Goal: Use online tool/utility: Utilize a website feature to perform a specific function

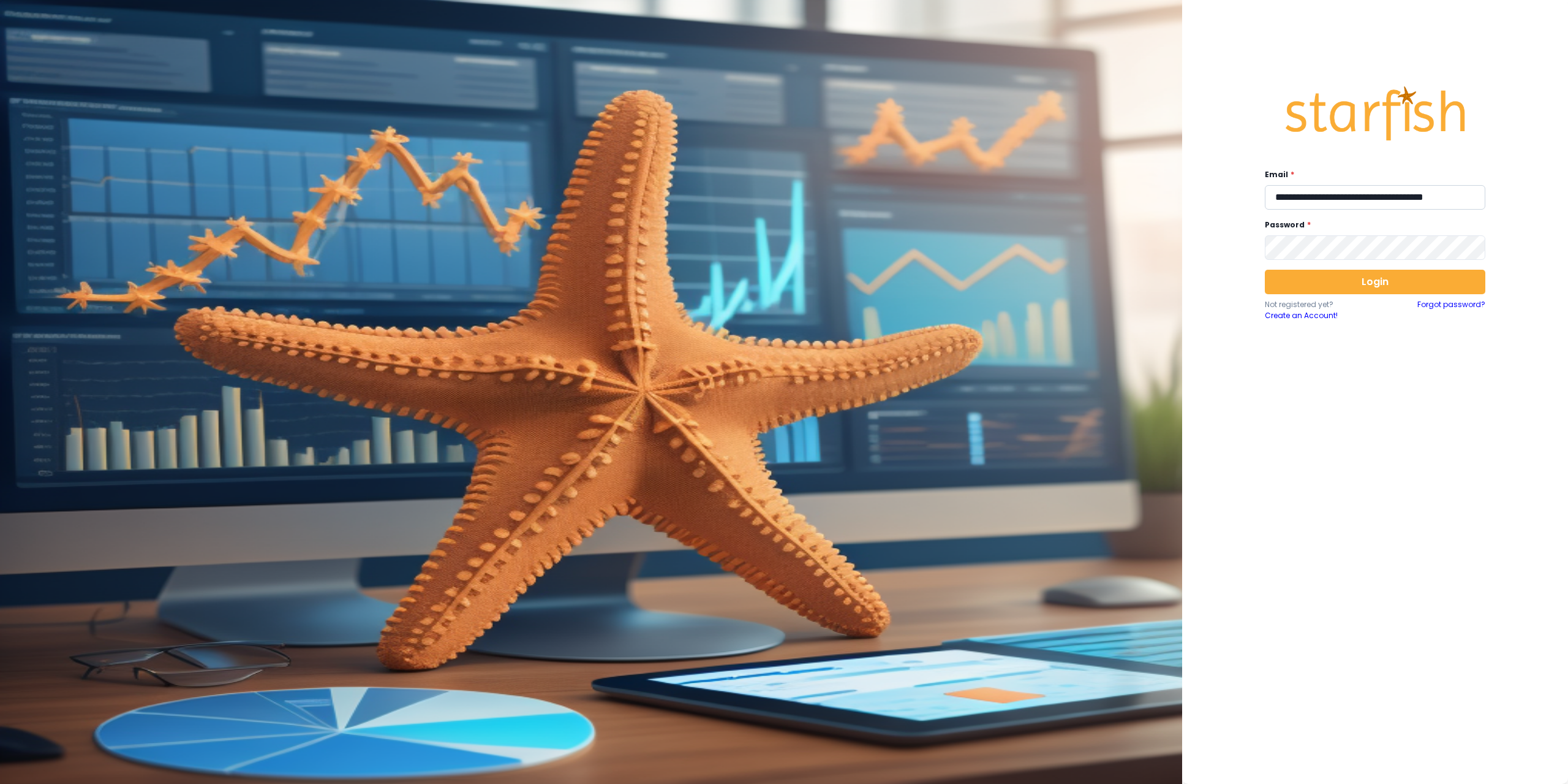
drag, startPoint x: 1399, startPoint y: 209, endPoint x: 1394, endPoint y: 198, distance: 12.1
click at [1399, 209] on input "**********" at bounding box center [1375, 197] width 220 height 24
type input "**********"
click at [1373, 288] on button "Login" at bounding box center [1375, 281] width 220 height 24
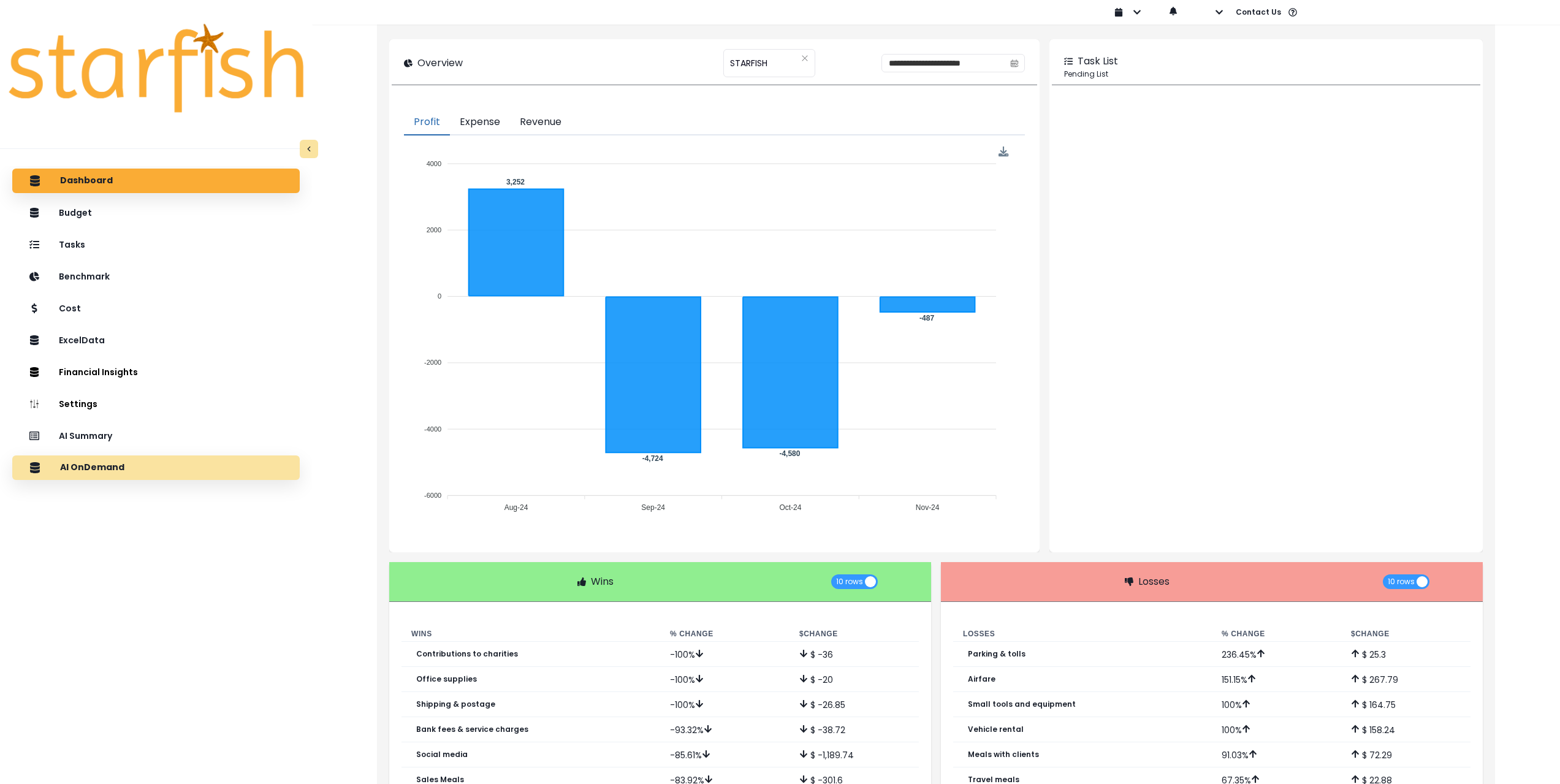
click at [152, 464] on div "AI OnDemand" at bounding box center [156, 467] width 268 height 26
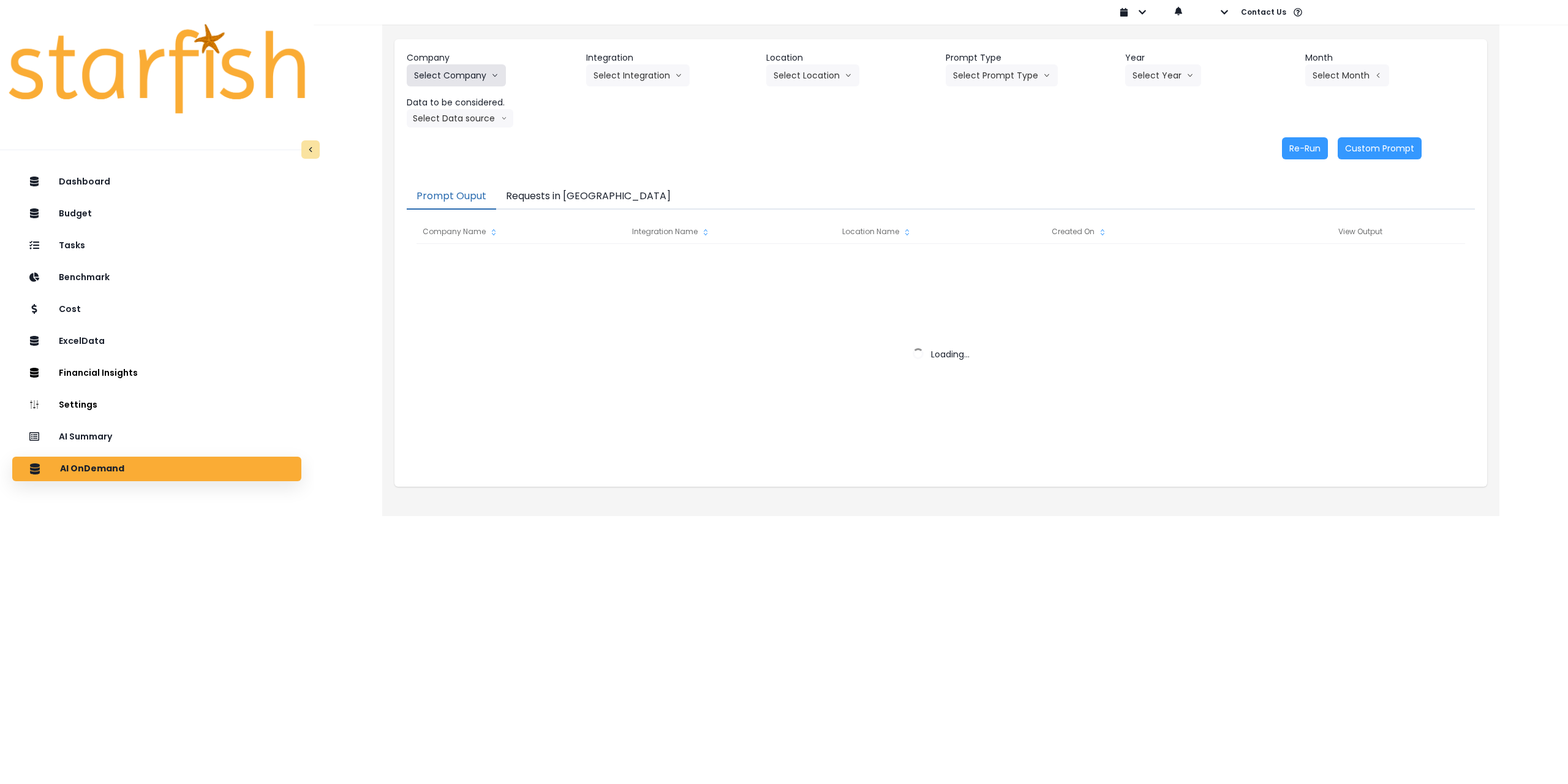
click at [461, 75] on button "Select Company" at bounding box center [456, 75] width 99 height 22
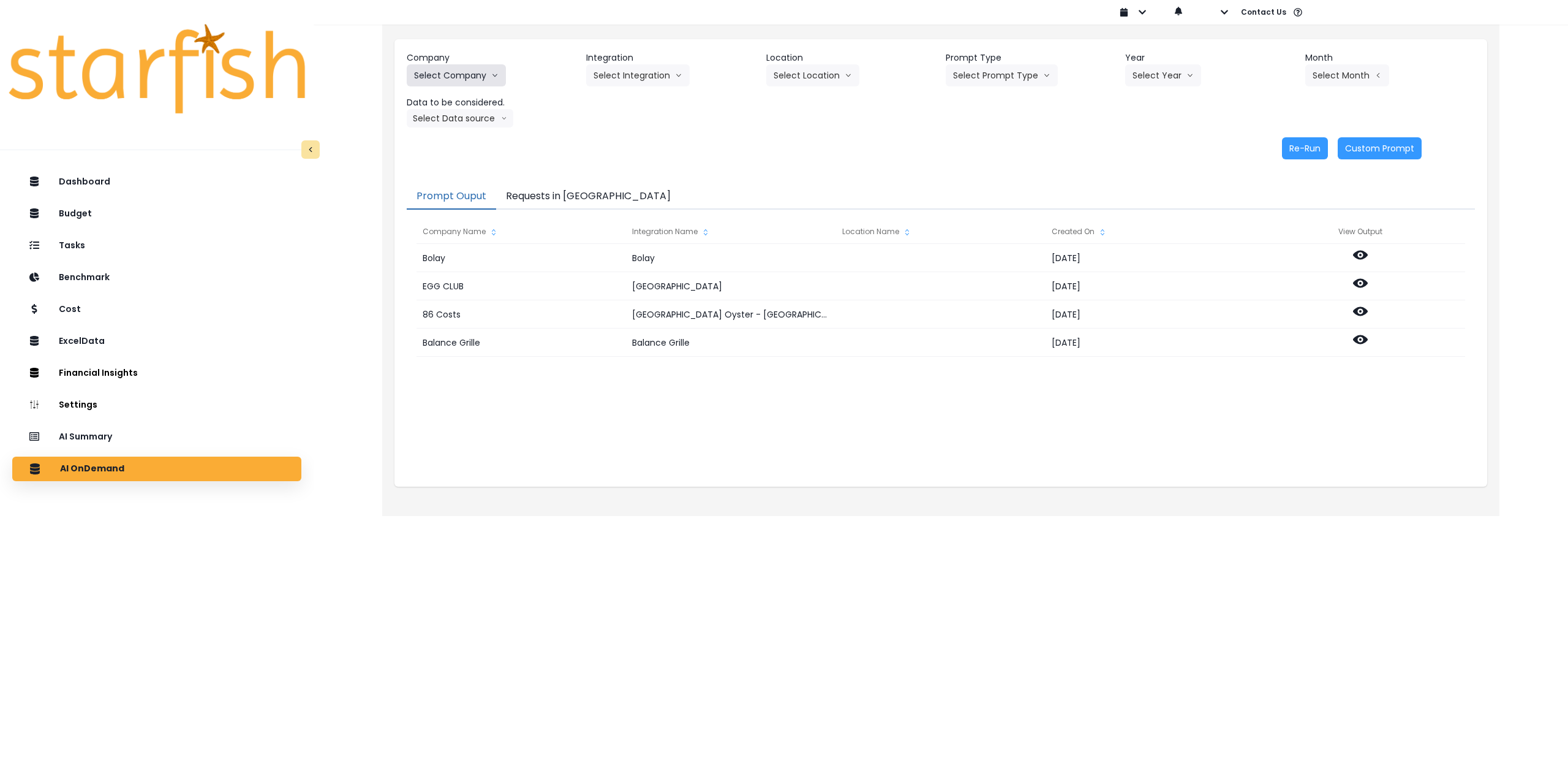
click at [451, 80] on button "Select Company" at bounding box center [456, 75] width 99 height 22
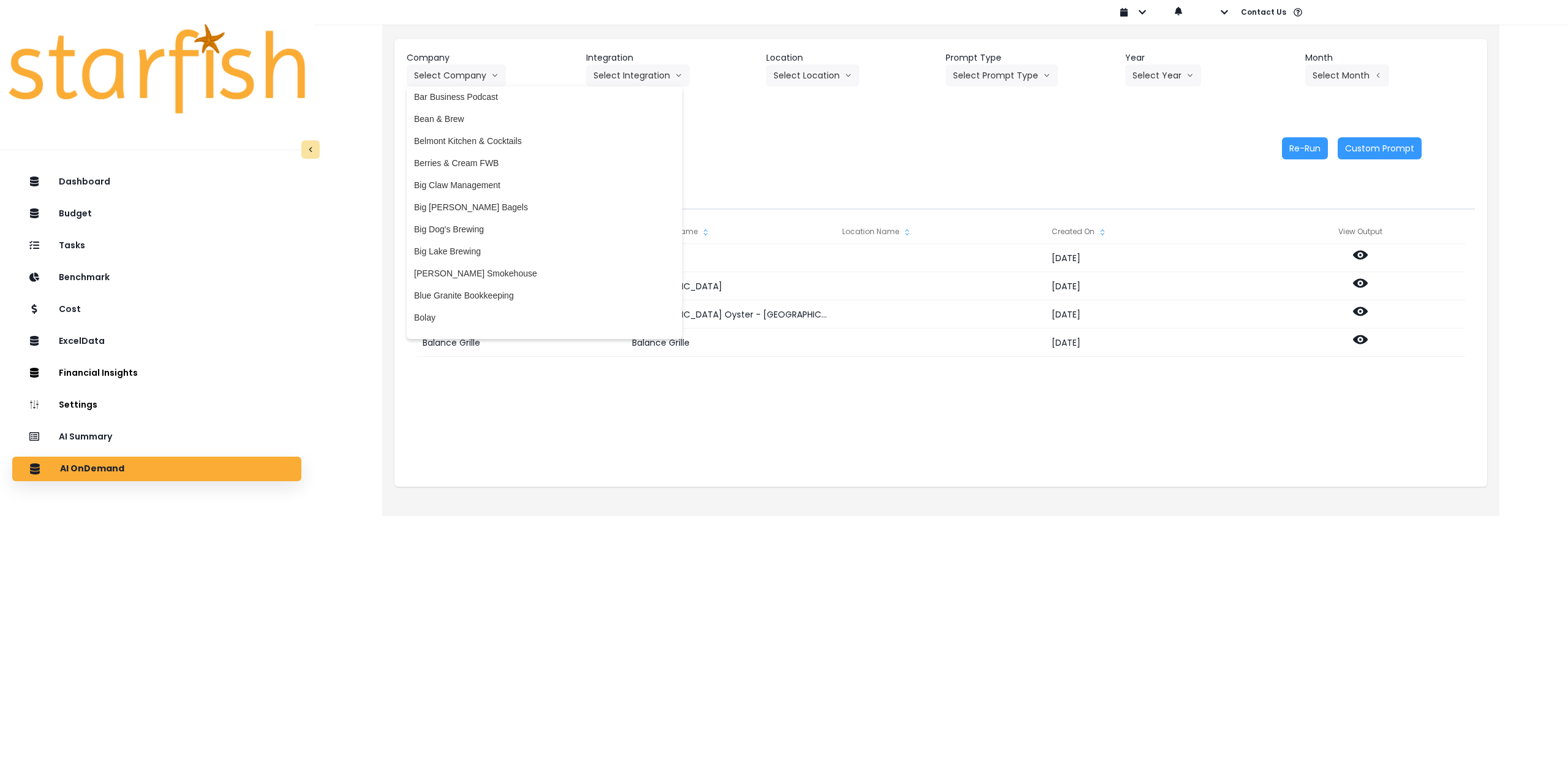
scroll to position [123, 0]
click at [500, 133] on span "Belmont Kitchen & Cocktails" at bounding box center [544, 132] width 261 height 13
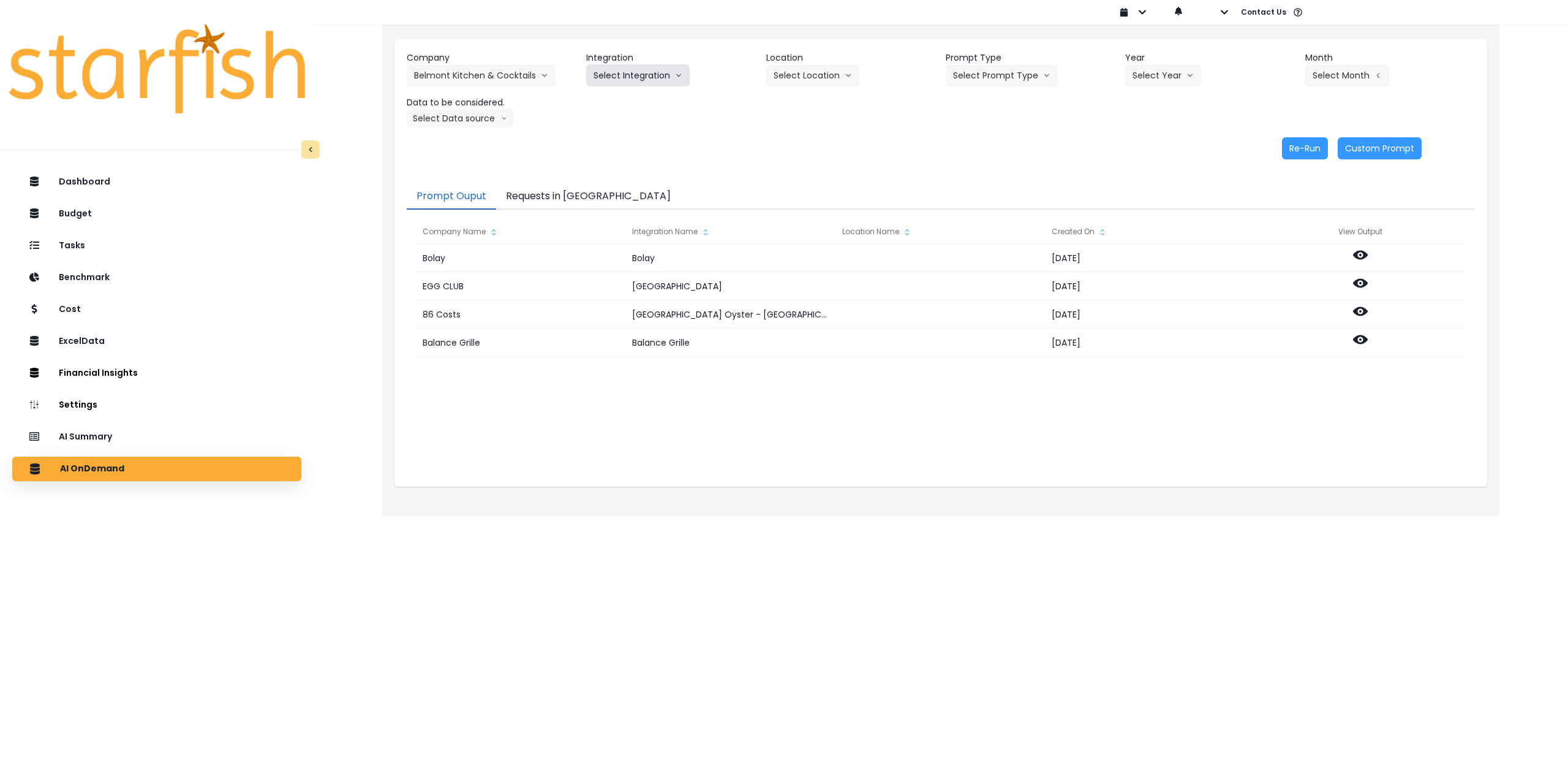
click at [665, 78] on button "Select Integration" at bounding box center [638, 75] width 103 height 22
click at [627, 105] on span "Quickbooks" at bounding box center [616, 101] width 44 height 13
click at [847, 75] on icon "arrow down line" at bounding box center [848, 75] width 5 height 3
click at [787, 100] on span "All Locations" at bounding box center [797, 101] width 48 height 13
click at [1043, 73] on icon "arrow down line" at bounding box center [1047, 75] width 7 height 13
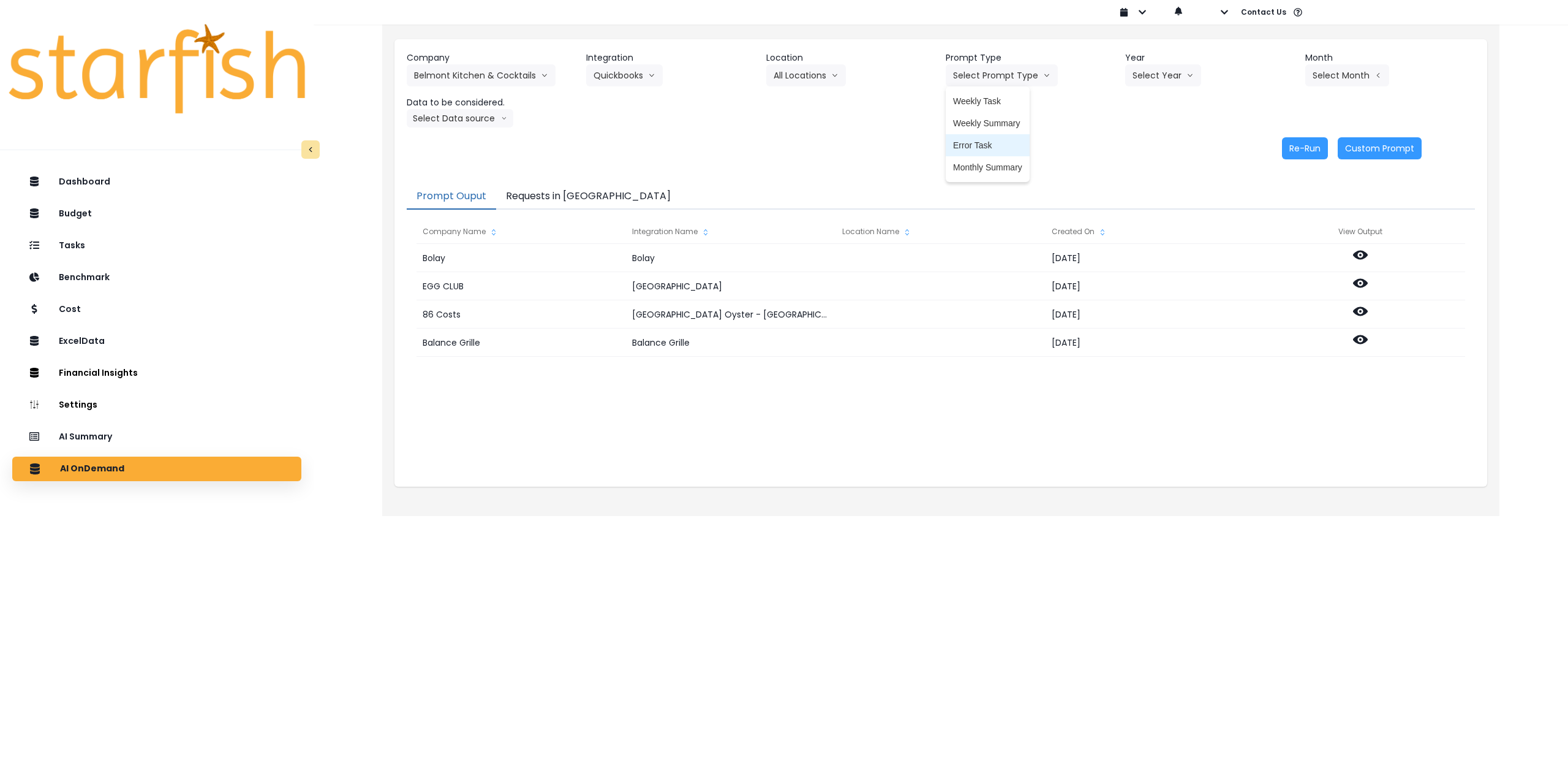
click at [982, 163] on span "Monthly Summary" at bounding box center [988, 167] width 69 height 13
click at [1133, 80] on button "Select Year" at bounding box center [1163, 75] width 76 height 22
click at [1139, 148] on span "2025" at bounding box center [1142, 145] width 19 height 13
click at [1328, 70] on button "Select Month" at bounding box center [1346, 75] width 84 height 22
click at [1277, 209] on span "July" at bounding box center [1286, 212] width 24 height 13
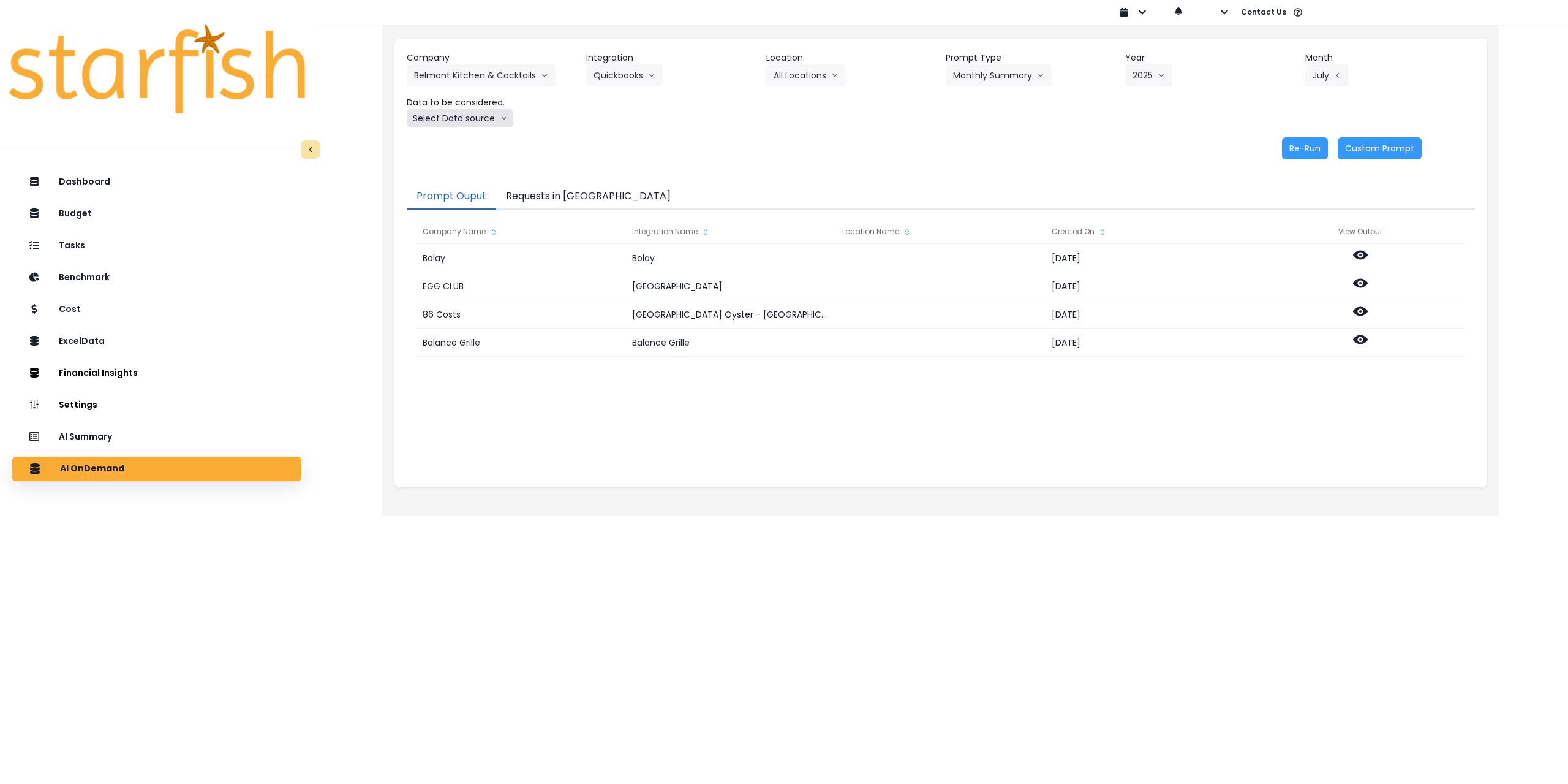
click at [456, 123] on button "Select Data source" at bounding box center [460, 118] width 106 height 18
click at [461, 138] on span "Comparison overtime" at bounding box center [455, 142] width 81 height 13
click at [1304, 153] on button "Re-Run" at bounding box center [1305, 149] width 46 height 22
click at [480, 122] on button "Comparison overtime" at bounding box center [466, 118] width 119 height 18
click at [462, 160] on span "Location Analysis" at bounding box center [455, 164] width 81 height 13
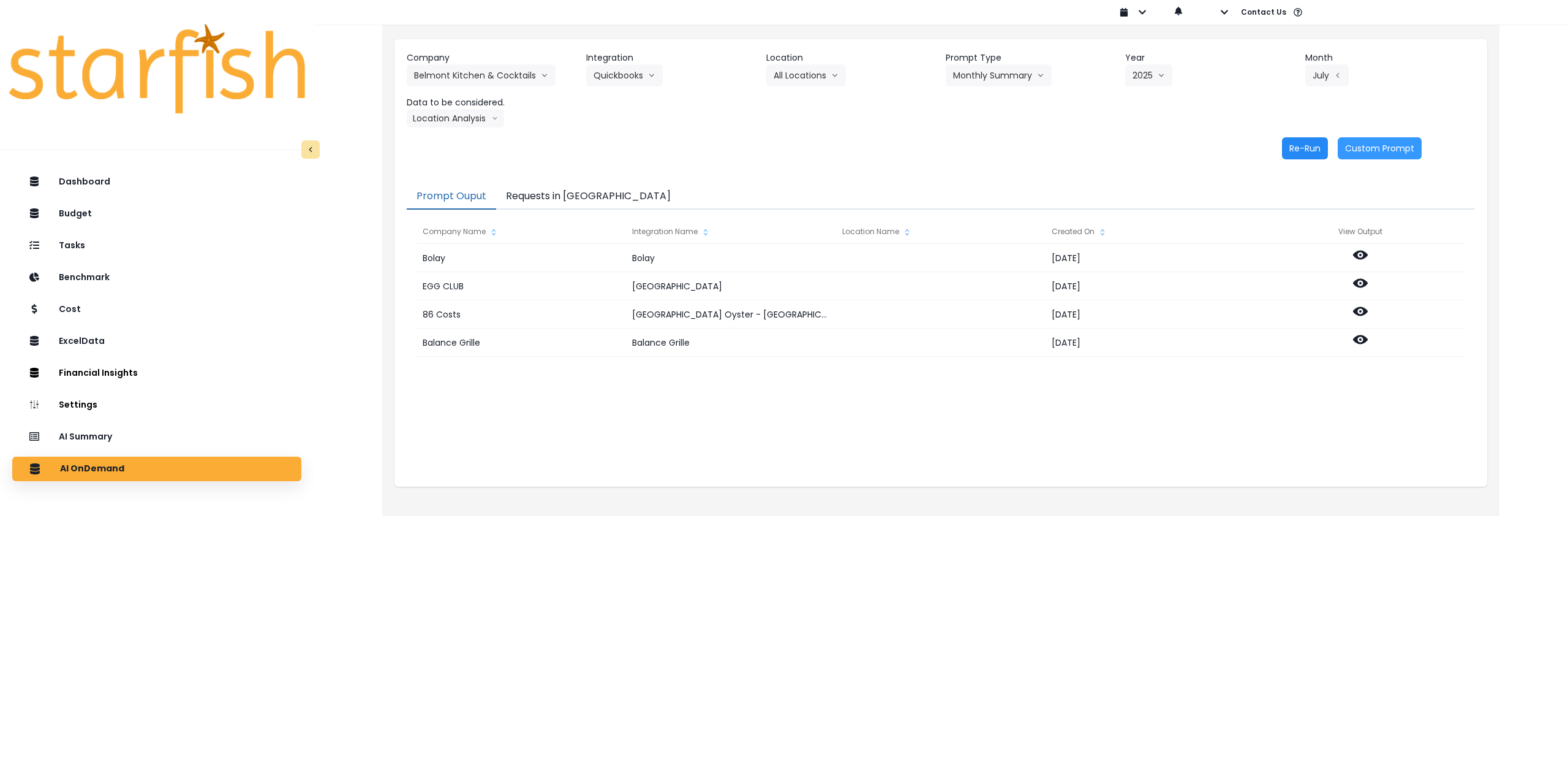
click at [1297, 152] on button "Re-Run" at bounding box center [1305, 149] width 46 height 22
click at [498, 72] on button "Belmont Kitchen & Cocktails" at bounding box center [481, 75] width 149 height 22
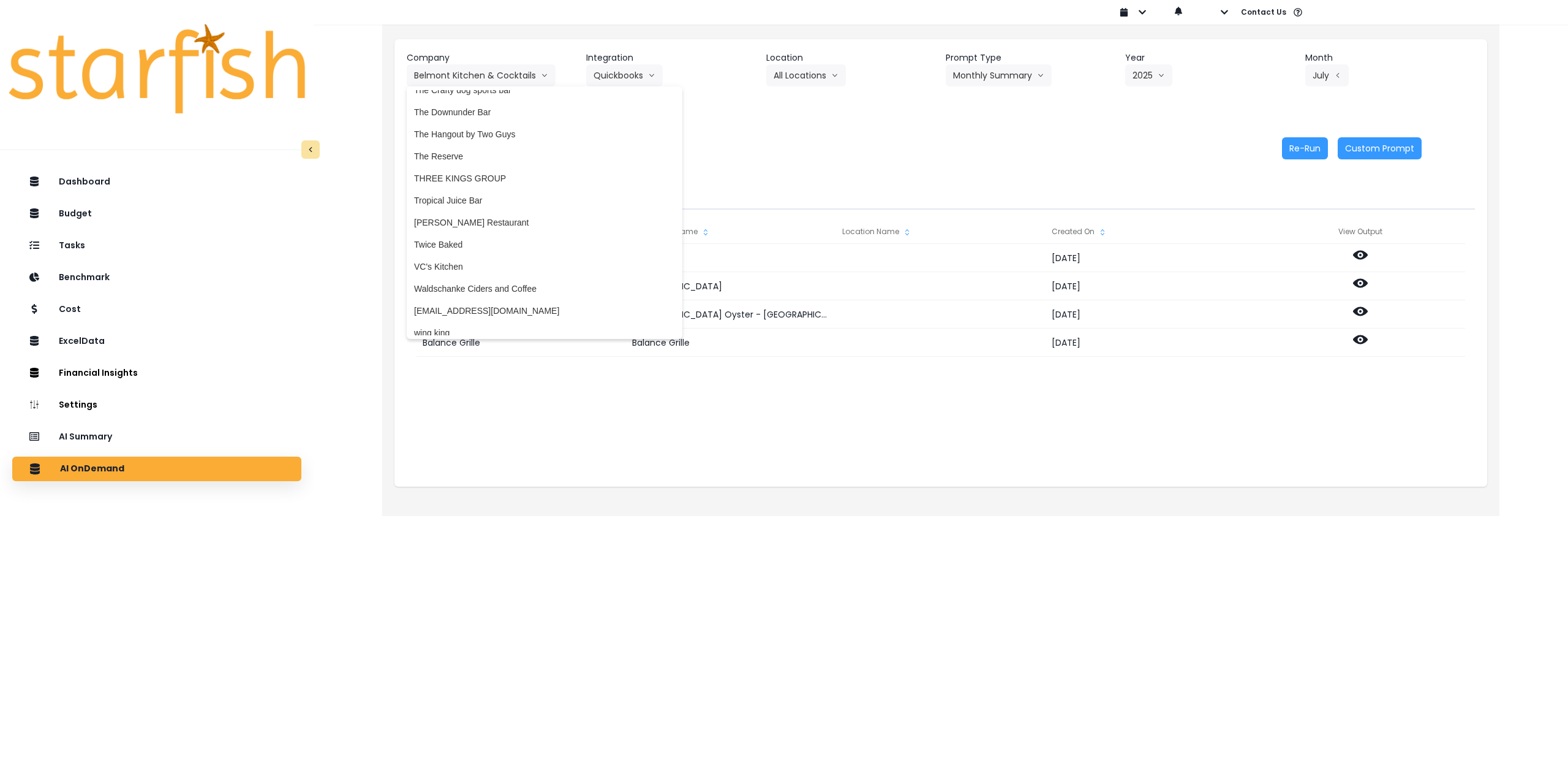
scroll to position [2601, 0]
click at [508, 234] on span "Waldschanke Ciders and Coffee" at bounding box center [544, 236] width 261 height 13
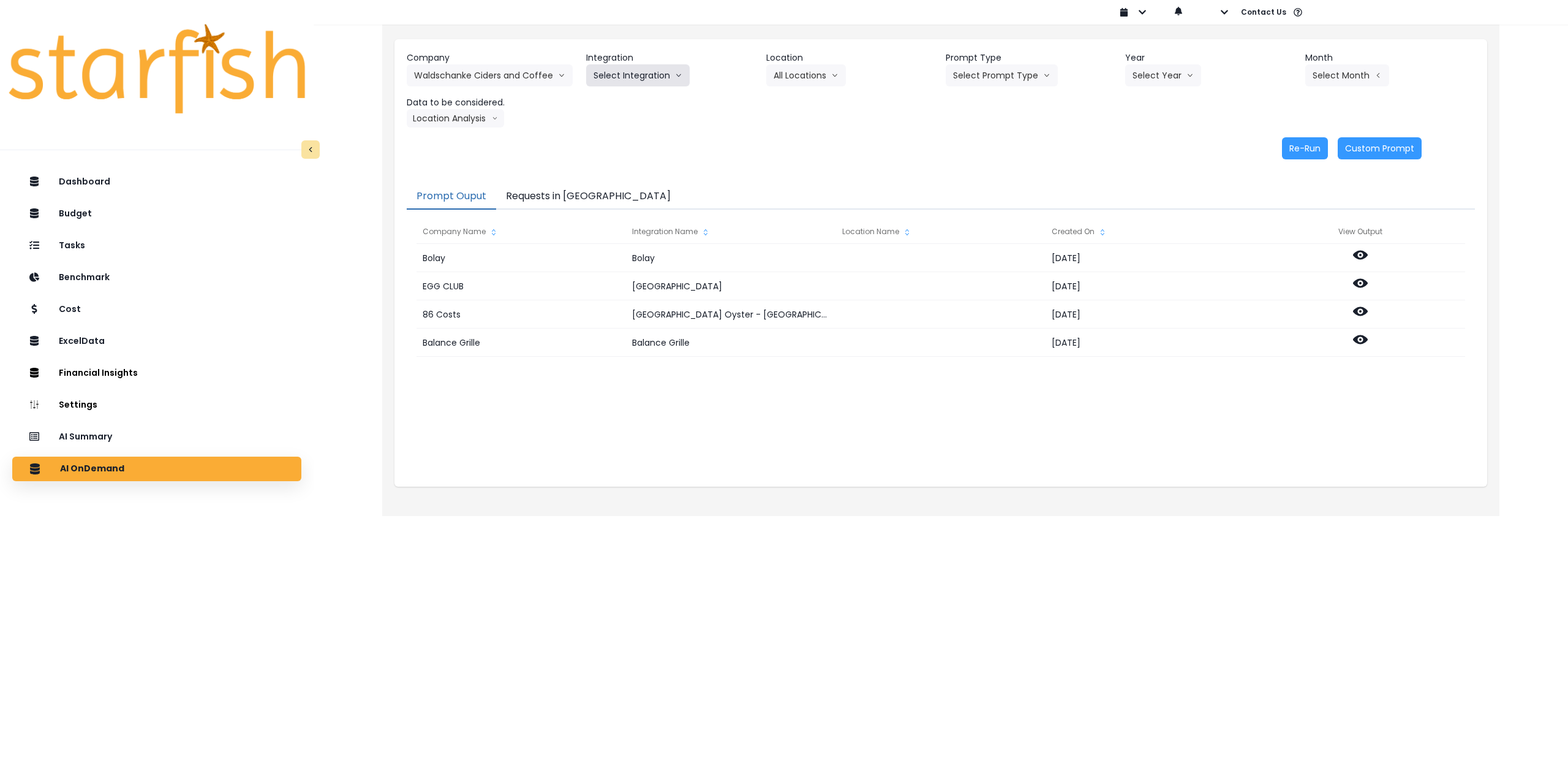
click at [612, 72] on button "Select Integration" at bounding box center [638, 75] width 103 height 22
click at [610, 96] on span "QuickBooks Online" at bounding box center [630, 101] width 73 height 13
click at [863, 90] on div "Company Waldschanke Ciders and Coffee 86 Costs Asti Bagel Cafe Balance Grille B…" at bounding box center [940, 89] width 1068 height 76
click at [804, 72] on button "Select Location" at bounding box center [812, 75] width 93 height 22
click at [796, 96] on span "All Locations" at bounding box center [797, 101] width 48 height 13
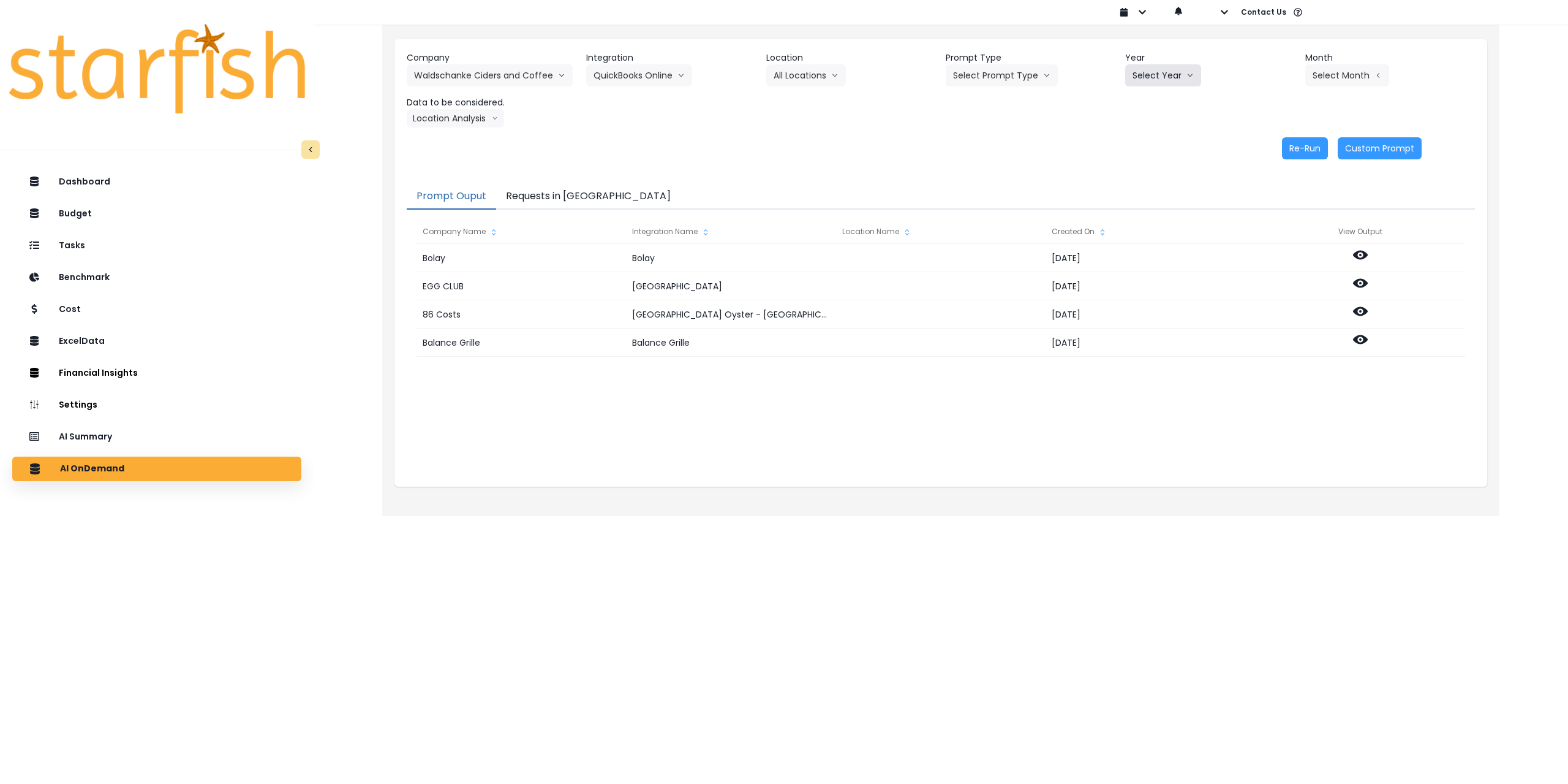
click at [1161, 75] on button "Select Year" at bounding box center [1163, 75] width 76 height 22
click at [1131, 144] on li "2025" at bounding box center [1142, 145] width 34 height 22
click at [983, 71] on button "Select Prompt Type" at bounding box center [1002, 75] width 112 height 22
click at [987, 170] on span "Monthly Summary" at bounding box center [988, 167] width 69 height 13
click at [1324, 75] on button "Select Month" at bounding box center [1346, 75] width 84 height 22
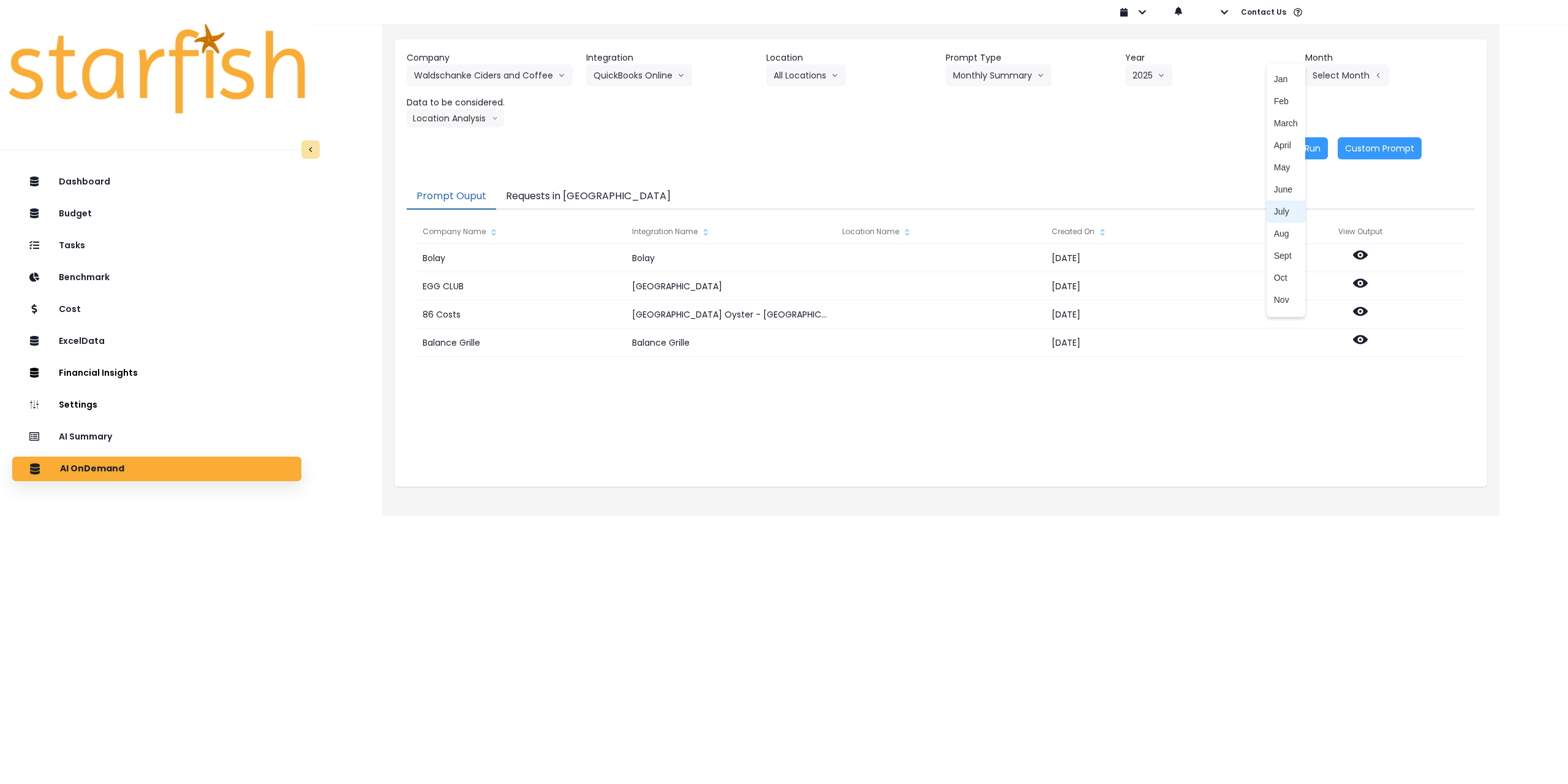
click at [1280, 209] on span "July" at bounding box center [1286, 212] width 24 height 13
click at [469, 115] on button "Location Analysis" at bounding box center [455, 118] width 98 height 18
click at [465, 141] on span "Comparison overtime" at bounding box center [455, 142] width 81 height 13
click at [1303, 146] on button "Re-Run" at bounding box center [1305, 149] width 46 height 22
drag, startPoint x: 467, startPoint y: 119, endPoint x: 469, endPoint y: 126, distance: 7.3
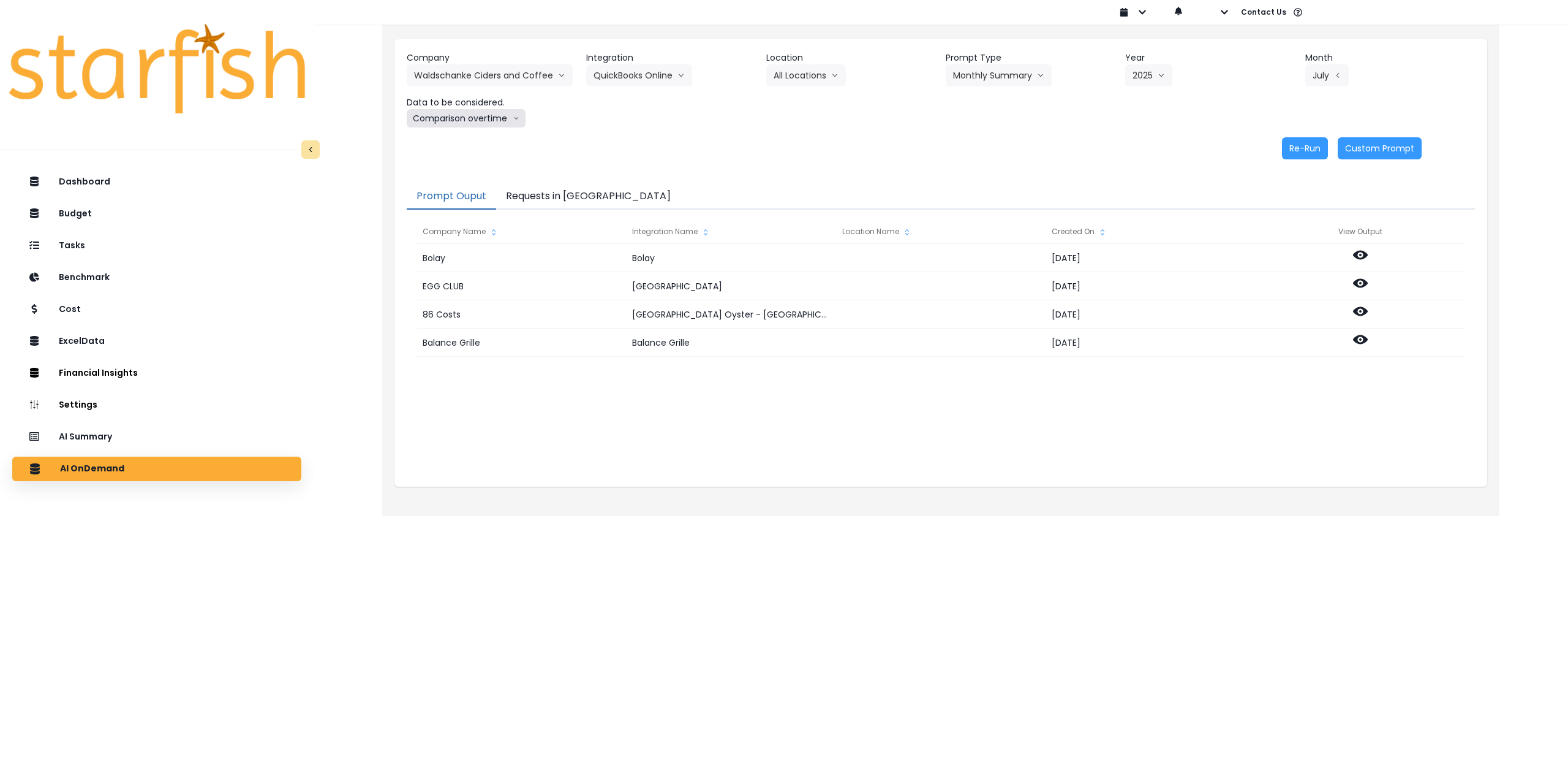
click at [468, 119] on button "Comparison overtime" at bounding box center [466, 118] width 119 height 18
click at [469, 160] on span "Location Analysis" at bounding box center [455, 164] width 81 height 13
click at [1296, 154] on button "Re-Run" at bounding box center [1305, 149] width 46 height 22
click at [177, 435] on div "AI Summary" at bounding box center [157, 436] width 269 height 26
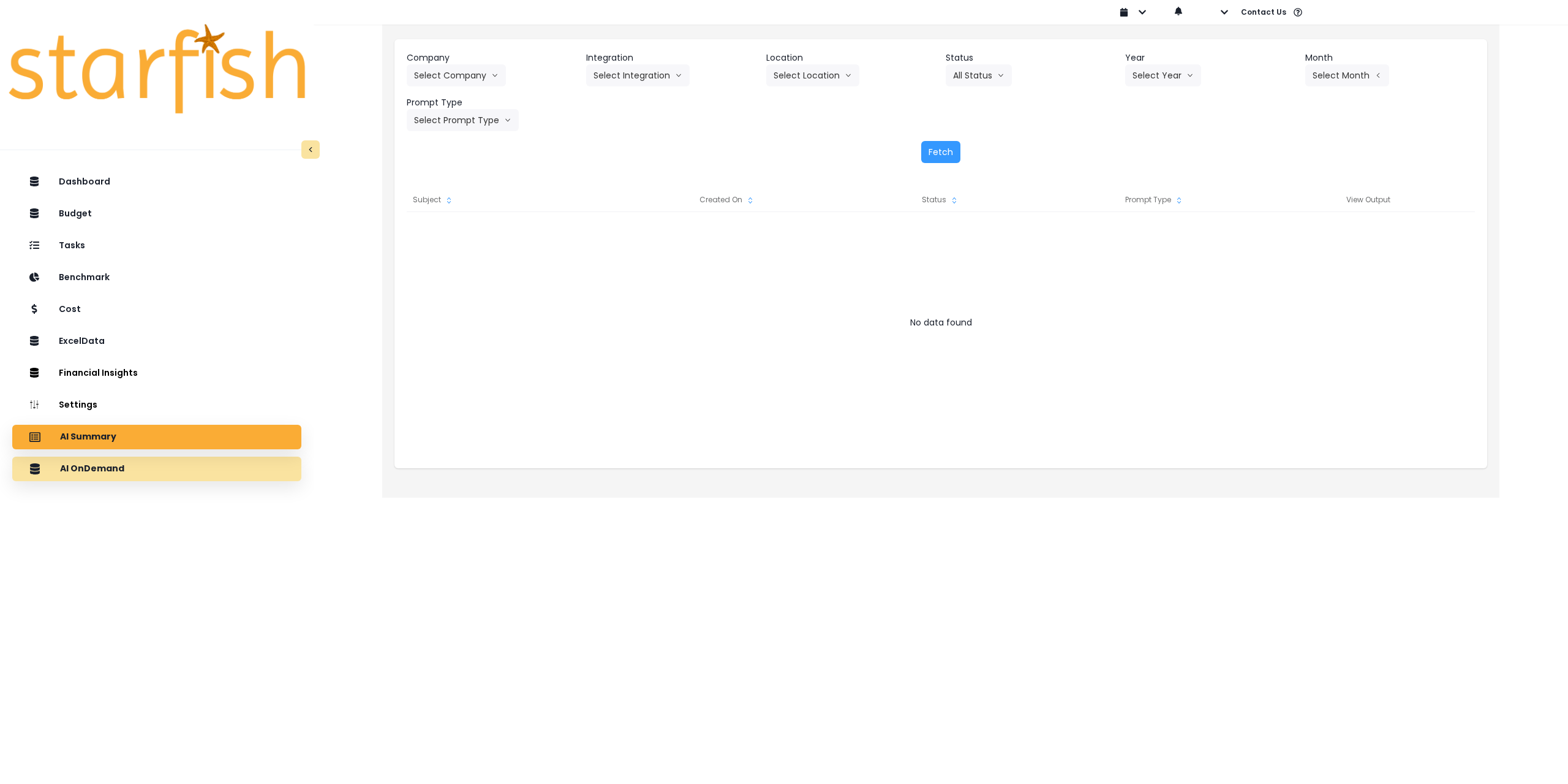
click at [105, 470] on p "AI OnDemand" at bounding box center [92, 468] width 64 height 11
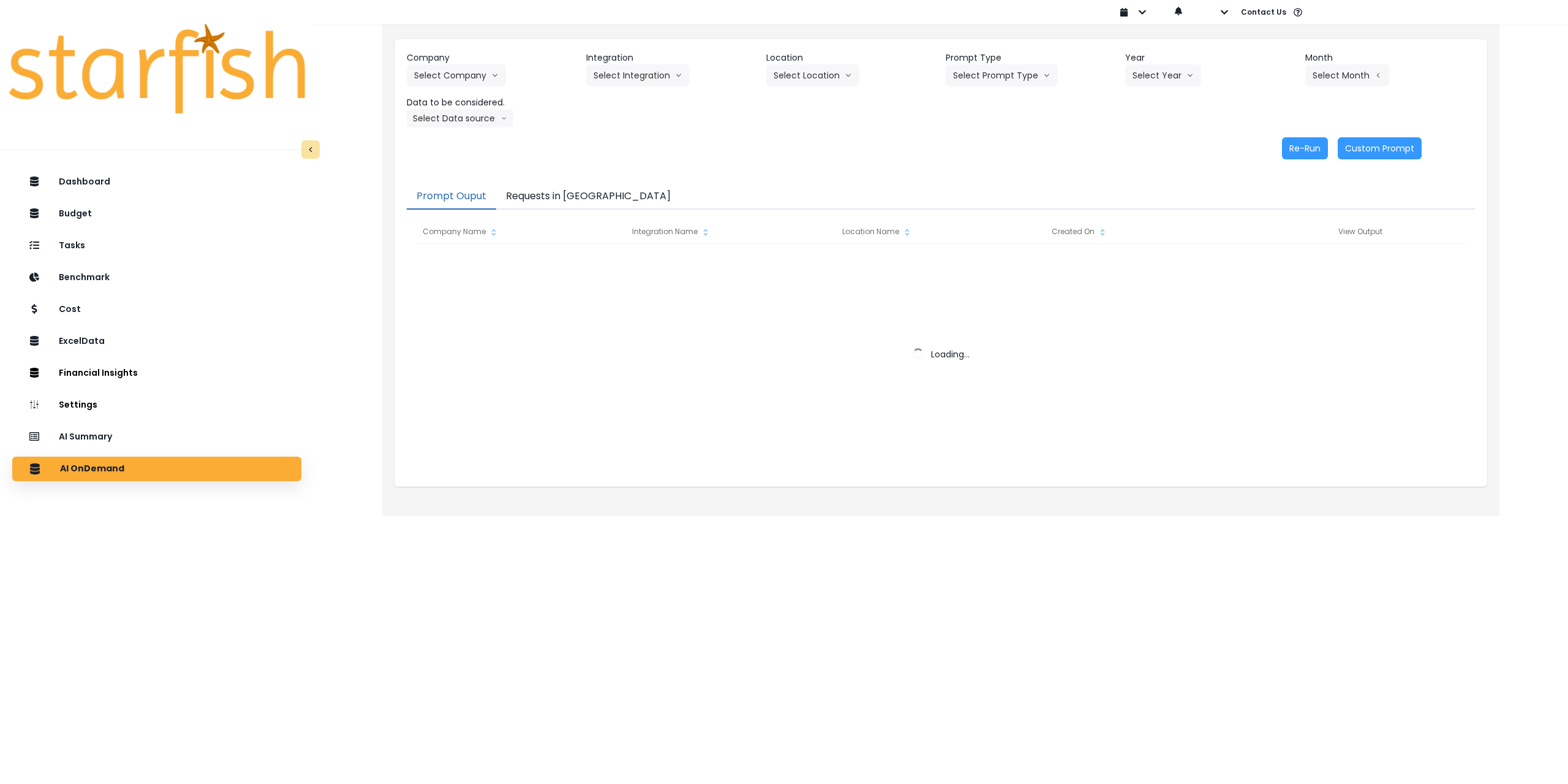
click at [569, 197] on button "Requests in [GEOGRAPHIC_DATA]" at bounding box center [588, 197] width 184 height 26
